Goal: Transaction & Acquisition: Purchase product/service

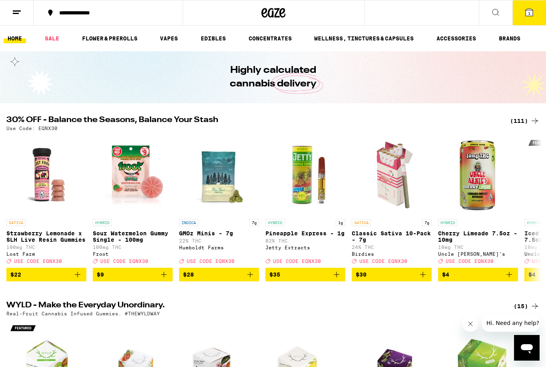
click at [534, 14] on icon at bounding box center [530, 13] width 10 height 10
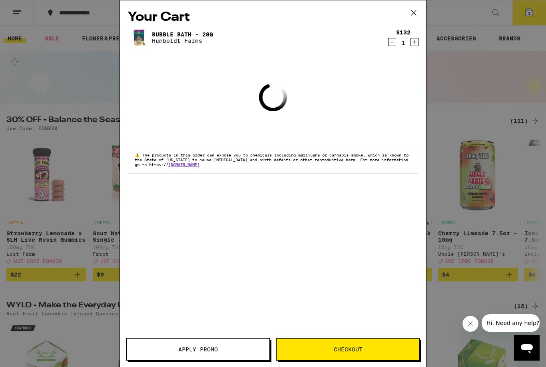
click at [415, 14] on icon at bounding box center [414, 13] width 12 height 12
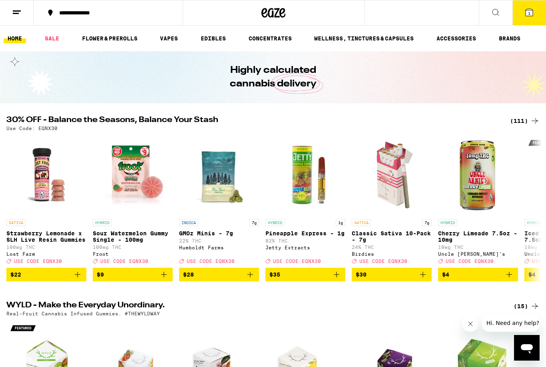
click at [19, 11] on line at bounding box center [17, 11] width 8 height 0
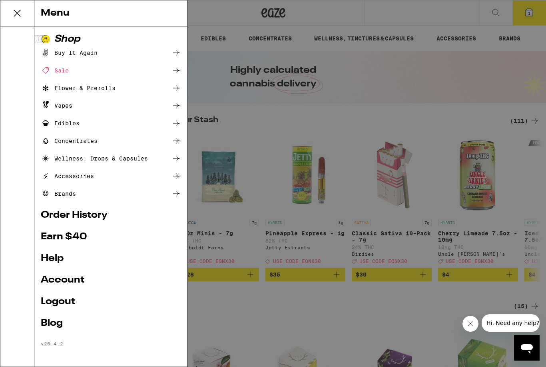
click at [55, 280] on link "Account" at bounding box center [111, 280] width 140 height 10
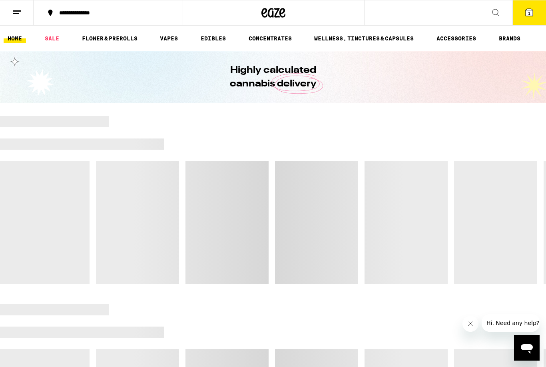
click at [10, 12] on button at bounding box center [17, 12] width 34 height 25
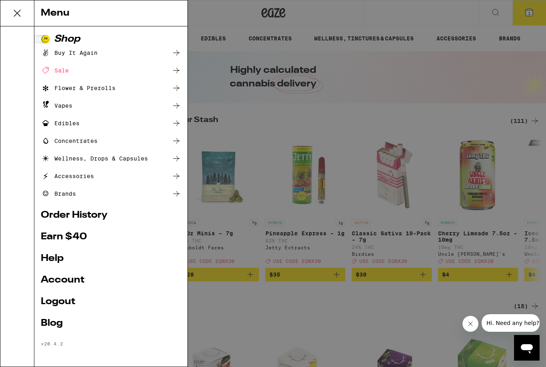
click at [59, 235] on link "Earn $ 40" at bounding box center [111, 237] width 140 height 10
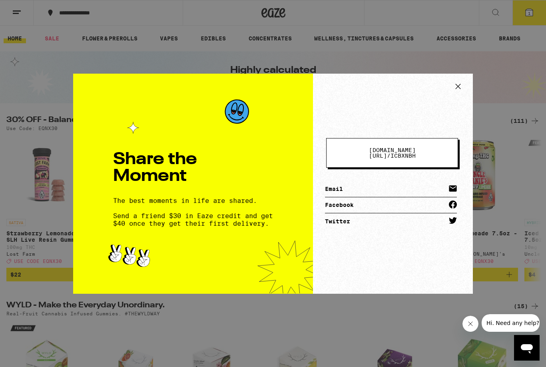
click at [422, 152] on span "[DOMAIN_NAME][URL] / icbxnbh" at bounding box center [392, 152] width 67 height 11
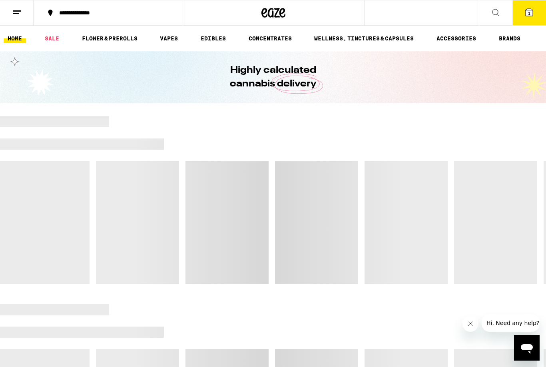
click at [498, 13] on icon at bounding box center [496, 12] width 6 height 6
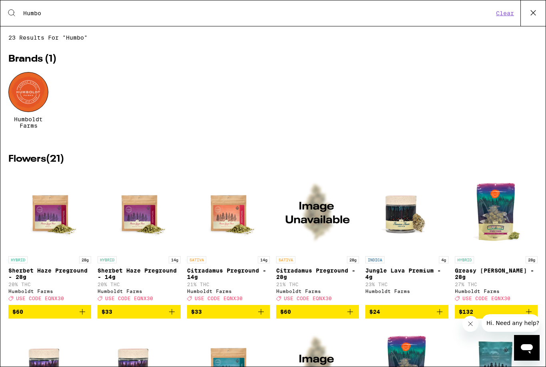
type input "Humbo"
click at [23, 96] on div at bounding box center [28, 92] width 40 height 40
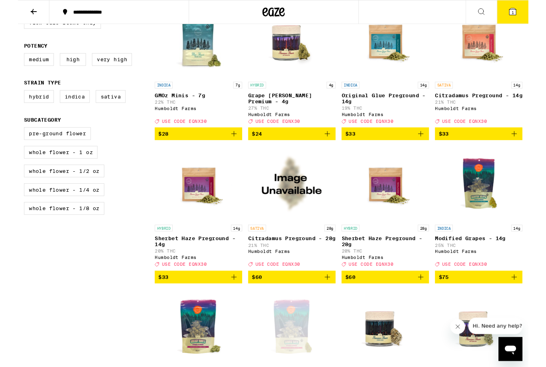
scroll to position [252, 0]
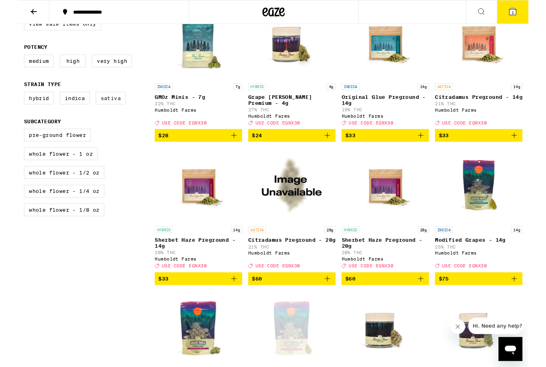
click at [96, 110] on label "Sativa" at bounding box center [99, 105] width 32 height 14
click at [8, 100] on input "Sativa" at bounding box center [8, 99] width 0 height 0
checkbox input "true"
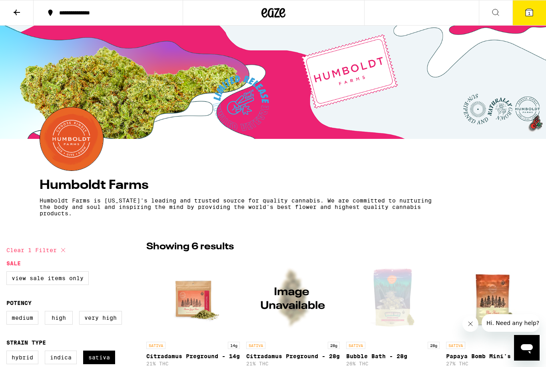
click at [66, 8] on button "**********" at bounding box center [108, 13] width 149 height 24
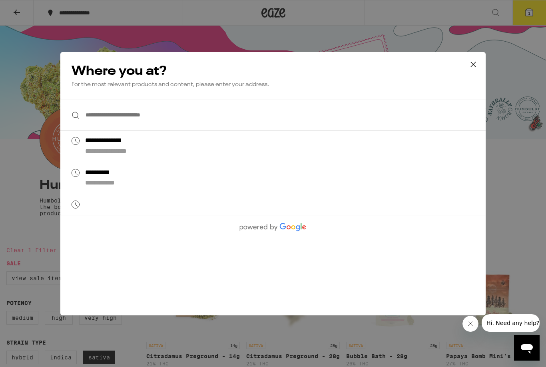
click at [104, 115] on input "**********" at bounding box center [273, 115] width 426 height 31
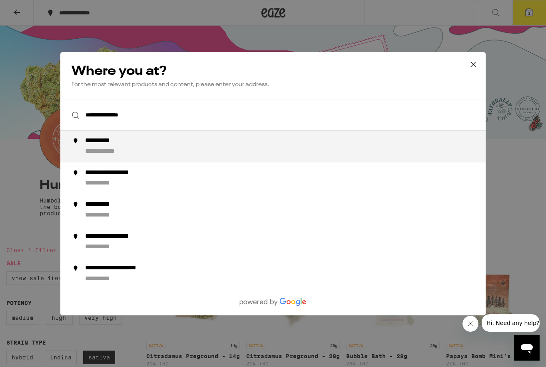
click at [107, 148] on div "**********" at bounding box center [289, 146] width 408 height 19
type input "**********"
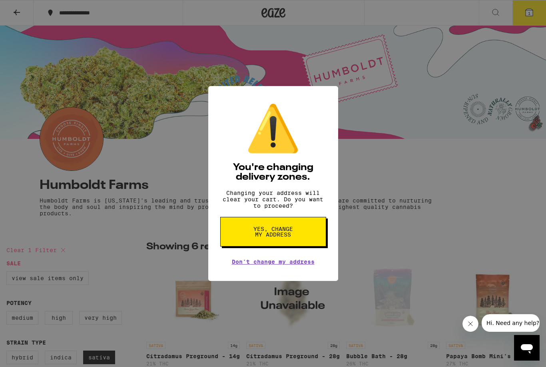
click at [294, 233] on button "Yes, change my address" at bounding box center [273, 232] width 106 height 30
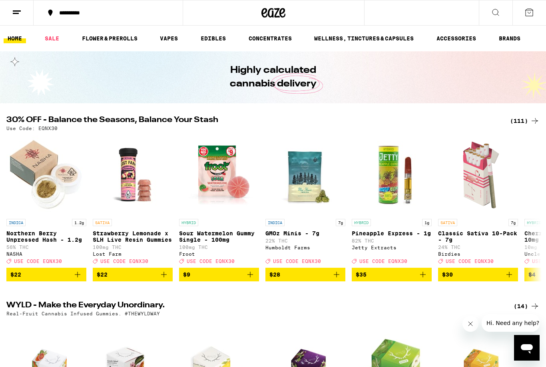
click at [494, 25] on button at bounding box center [496, 12] width 34 height 25
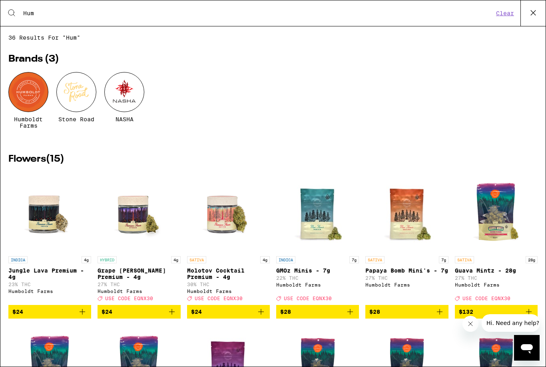
type input "Hum"
click at [20, 88] on div at bounding box center [28, 92] width 40 height 40
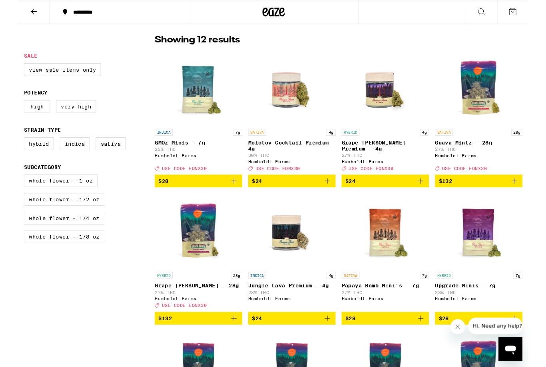
scroll to position [203, 0]
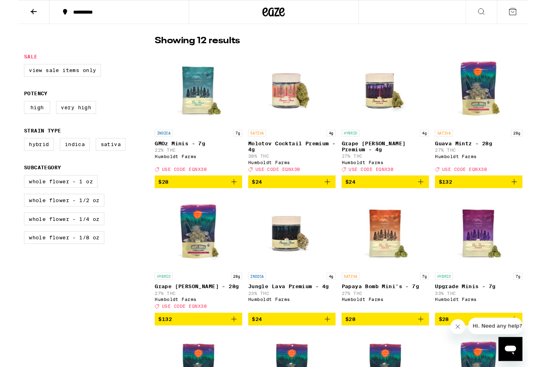
click at [480, 184] on span "USE CODE EQNX30" at bounding box center [478, 180] width 48 height 5
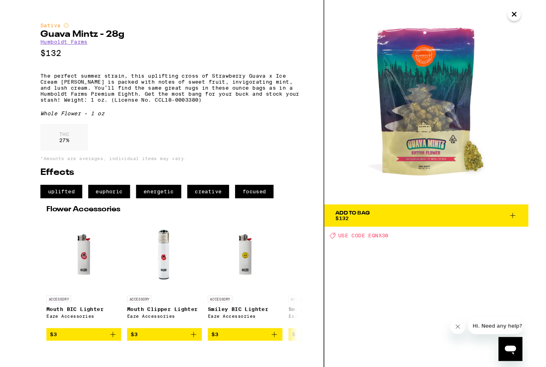
click at [384, 252] on span "USE CODE EQNX30" at bounding box center [370, 252] width 54 height 6
copy span "EQNX30"
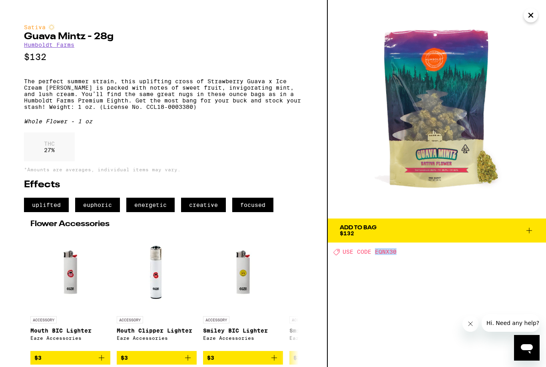
scroll to position [78, 0]
click at [533, 12] on icon "Close" at bounding box center [531, 15] width 10 height 12
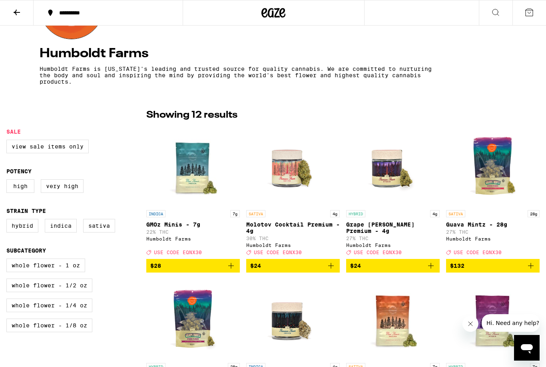
scroll to position [131, 0]
click at [534, 271] on icon "Add to bag" at bounding box center [531, 266] width 10 height 10
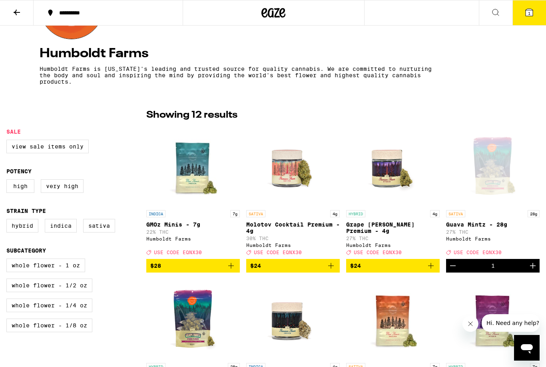
click at [534, 14] on icon at bounding box center [530, 13] width 10 height 10
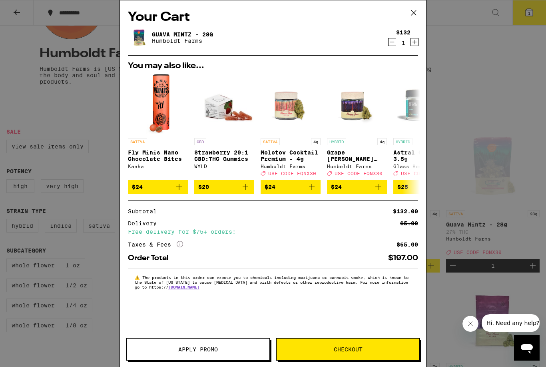
click at [220, 350] on span "Apply Promo" at bounding box center [198, 349] width 143 height 6
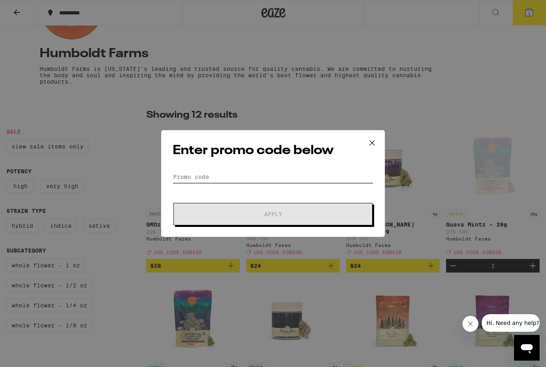
click at [290, 175] on input "Promo Code" at bounding box center [273, 177] width 201 height 12
paste input "EQNX30"
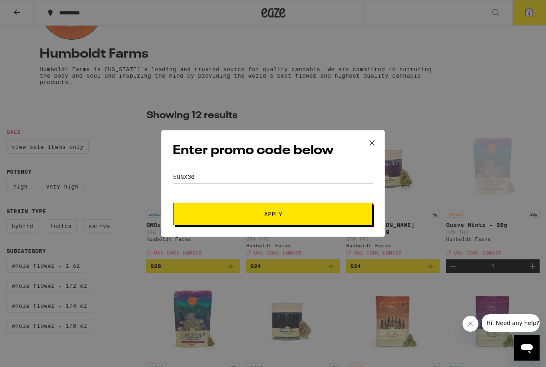
type input "EQNX30"
click at [324, 216] on span "Apply" at bounding box center [273, 214] width 144 height 6
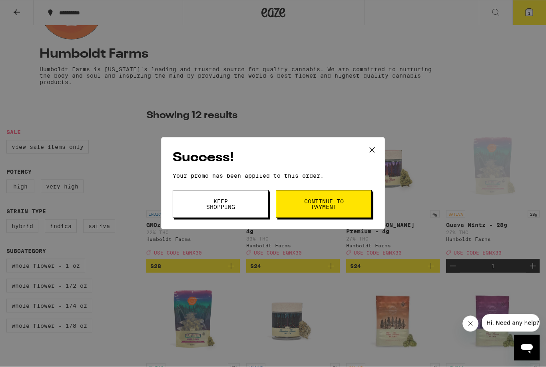
scroll to position [132, 0]
click at [240, 204] on span "Keep Shopping" at bounding box center [220, 203] width 41 height 11
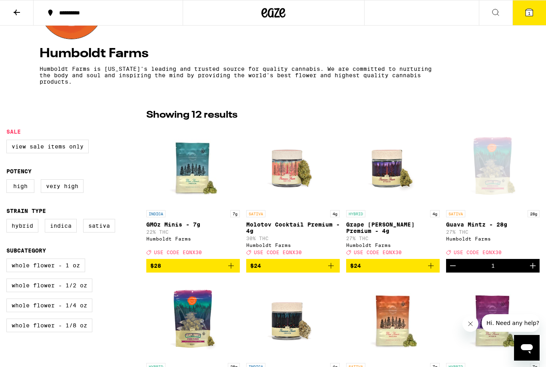
click at [531, 18] on button "1" at bounding box center [530, 12] width 34 height 25
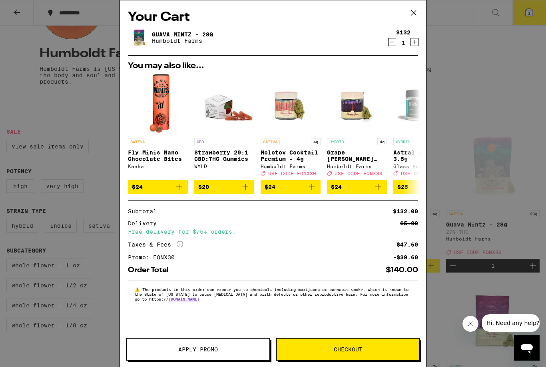
click at [416, 14] on icon at bounding box center [414, 13] width 12 height 12
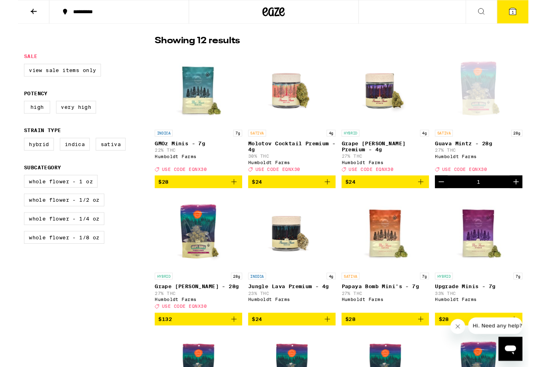
scroll to position [203, 0]
